Goal: Task Accomplishment & Management: Manage account settings

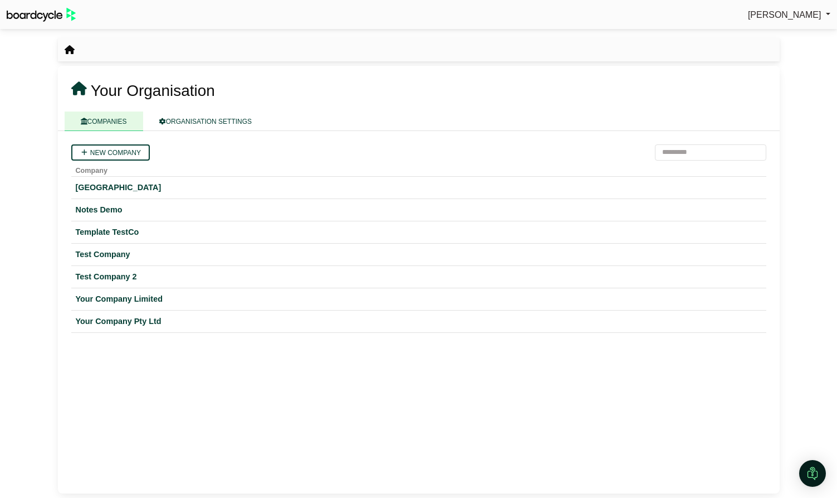
click at [780, 15] on span "[PERSON_NAME]" at bounding box center [785, 14] width 74 height 9
click at [777, 36] on link "Sign Out" at bounding box center [786, 33] width 89 height 21
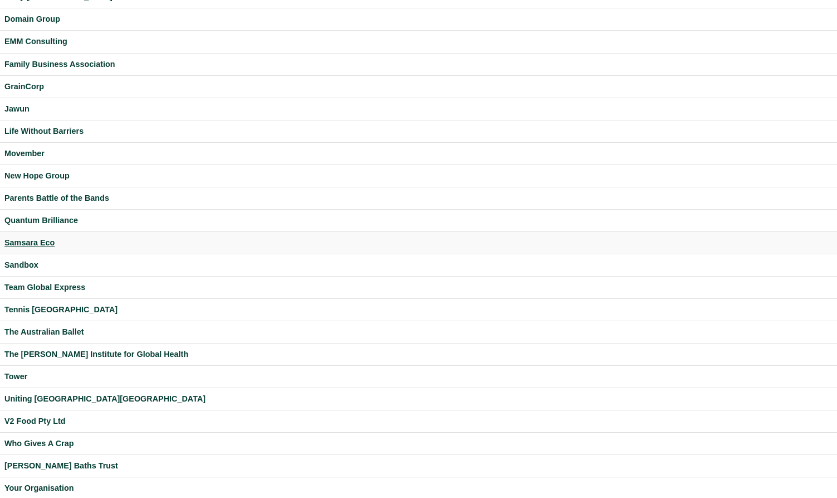
scroll to position [159, 0]
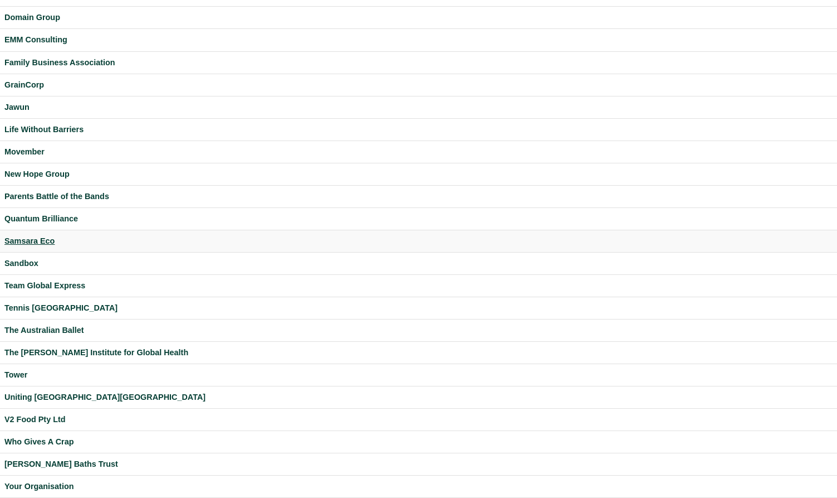
click at [38, 239] on div "Samsara Eco" at bounding box center [418, 241] width 829 height 13
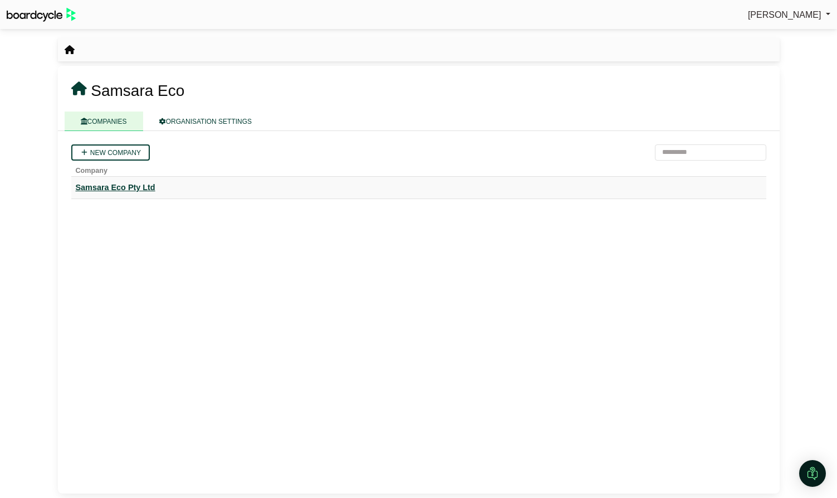
click at [139, 187] on div "Samsara Eco Pty Ltd" at bounding box center [419, 187] width 686 height 13
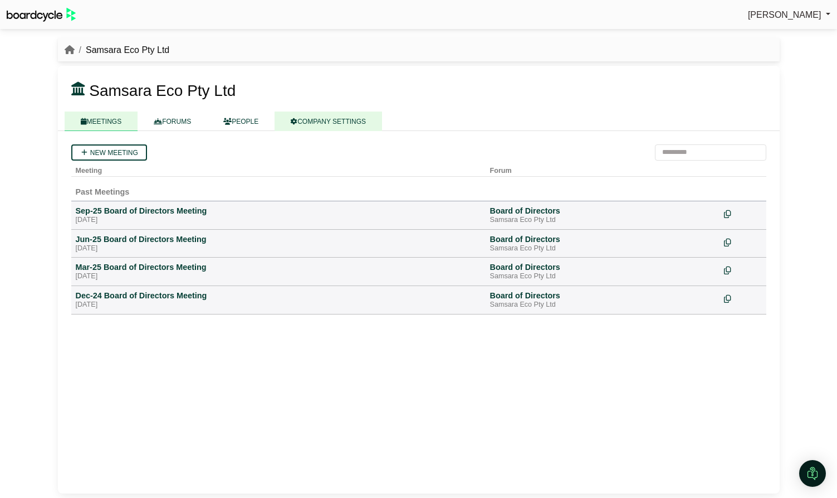
click at [321, 124] on link "COMPANY SETTINGS" at bounding box center [329, 121] width 108 height 20
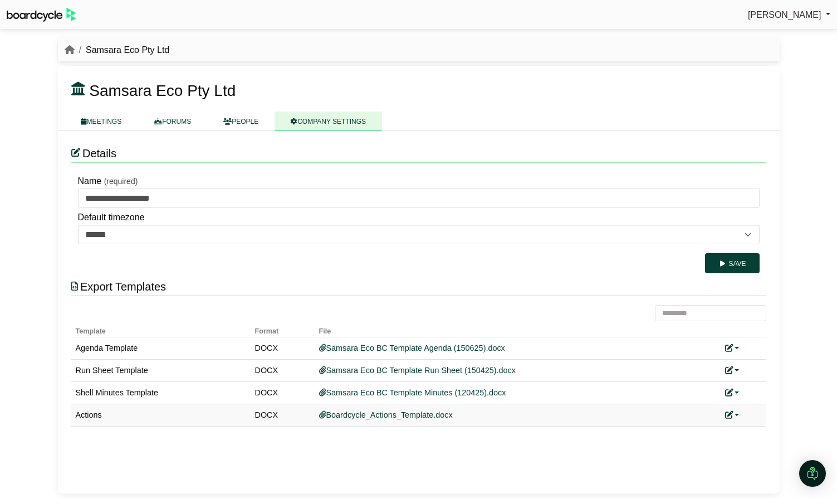
click at [737, 413] on link at bounding box center [732, 414] width 14 height 9
click at [748, 426] on link "Add custom template" at bounding box center [774, 431] width 99 height 21
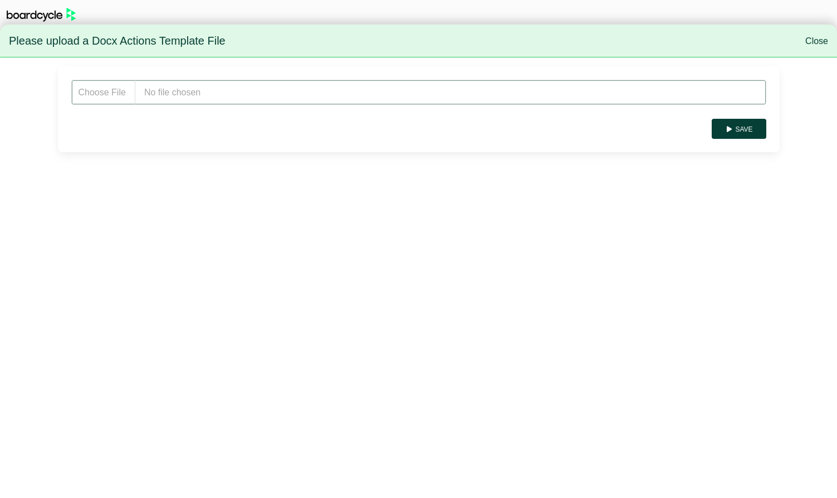
click at [166, 96] on input "file" at bounding box center [418, 92] width 695 height 25
type input "**********"
click at [753, 133] on button "Save" at bounding box center [739, 129] width 54 height 20
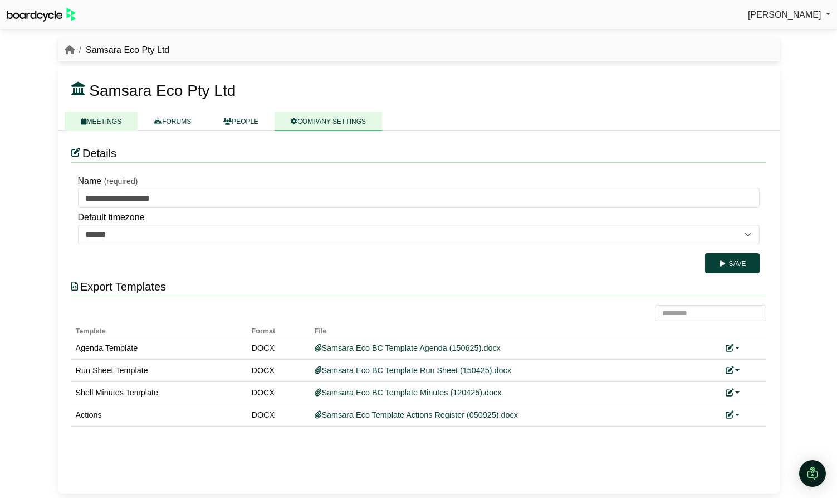
click at [108, 124] on link "MEETINGS" at bounding box center [102, 121] width 74 height 20
